Goal: Go to known website: Access a specific website the user already knows

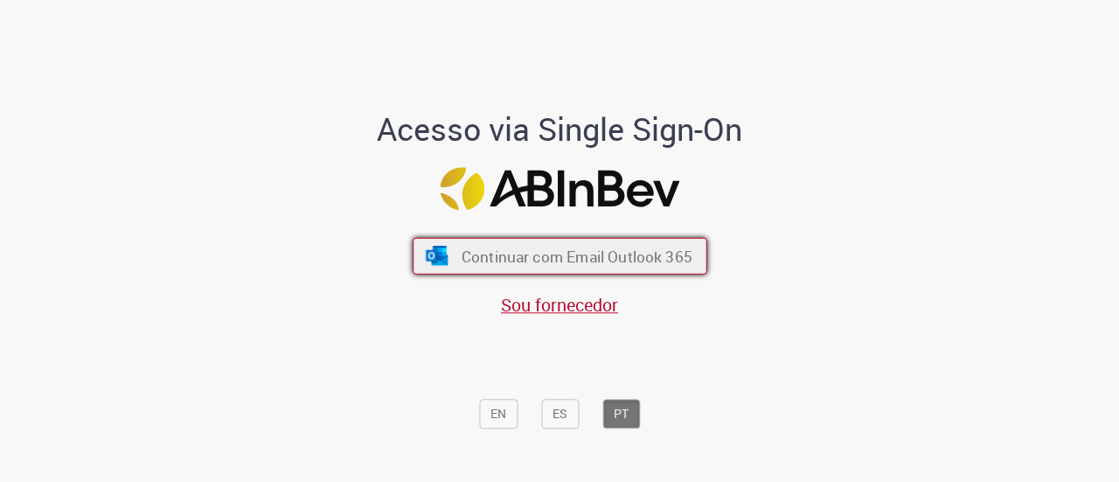
click at [440, 244] on button "Continuar com Email Outlook 365" at bounding box center [560, 256] width 295 height 37
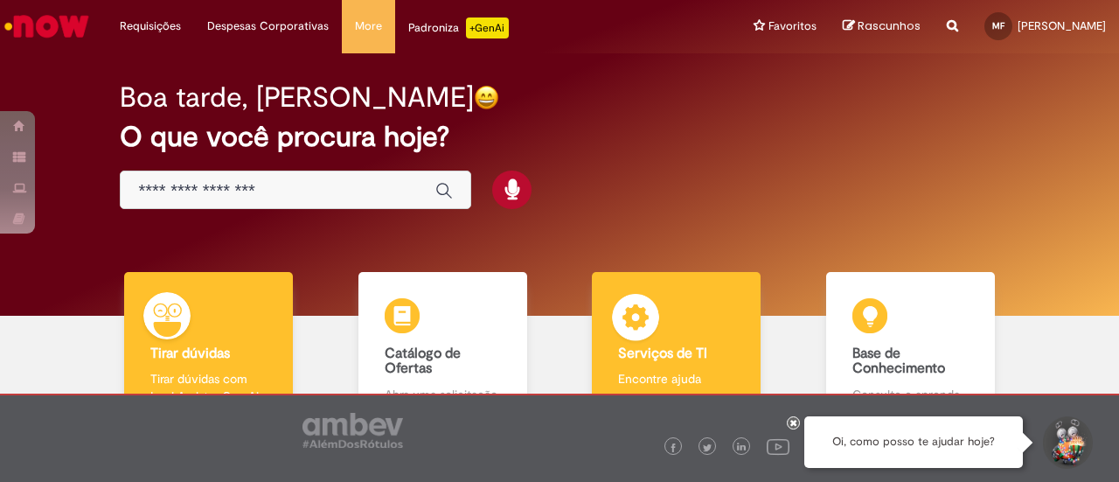
click at [643, 319] on img at bounding box center [635, 320] width 52 height 52
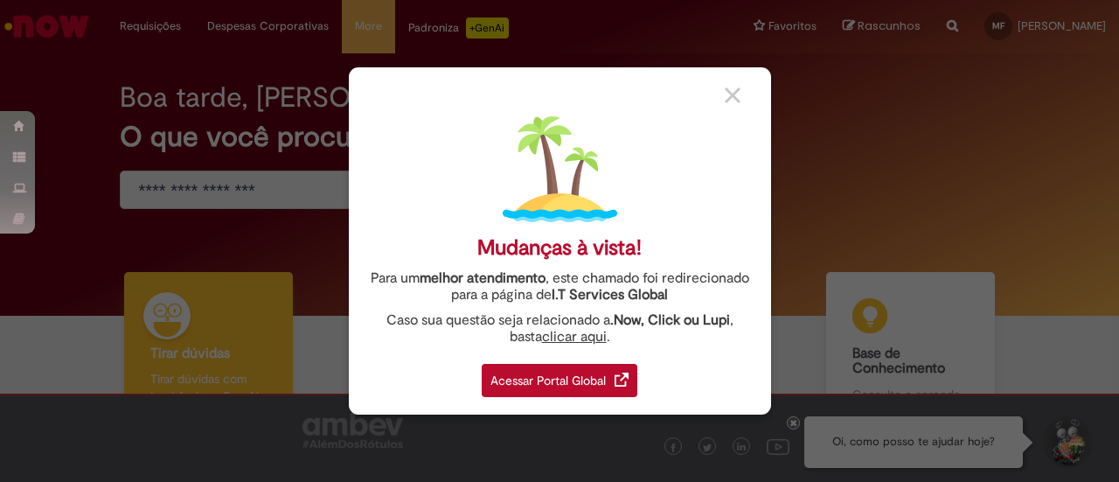
click at [591, 377] on div "Acessar Portal Global" at bounding box center [560, 380] width 156 height 33
